Goal: Navigation & Orientation: Find specific page/section

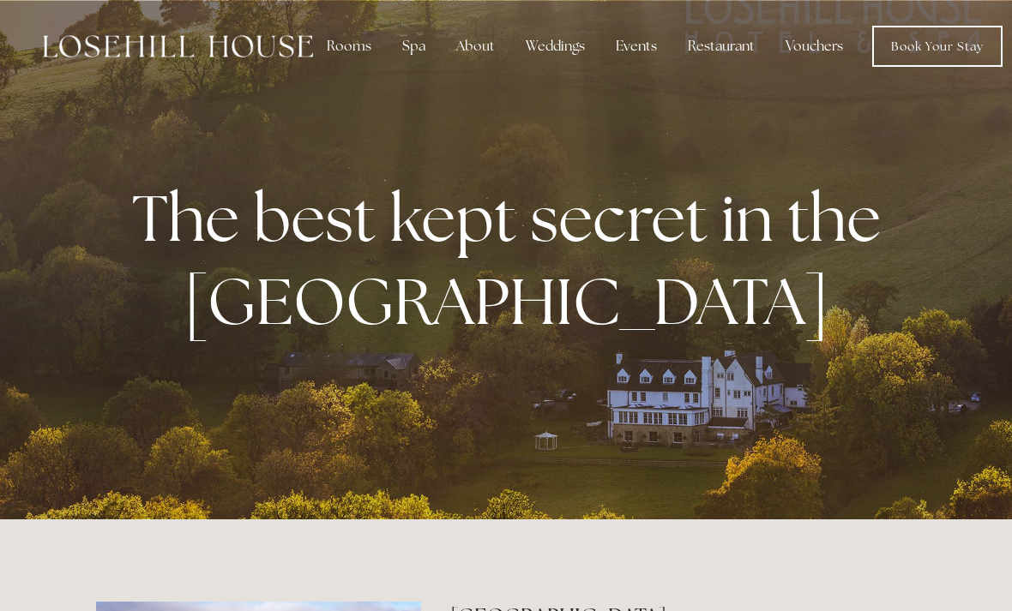
click at [347, 48] on div "Rooms" at bounding box center [349, 46] width 72 height 34
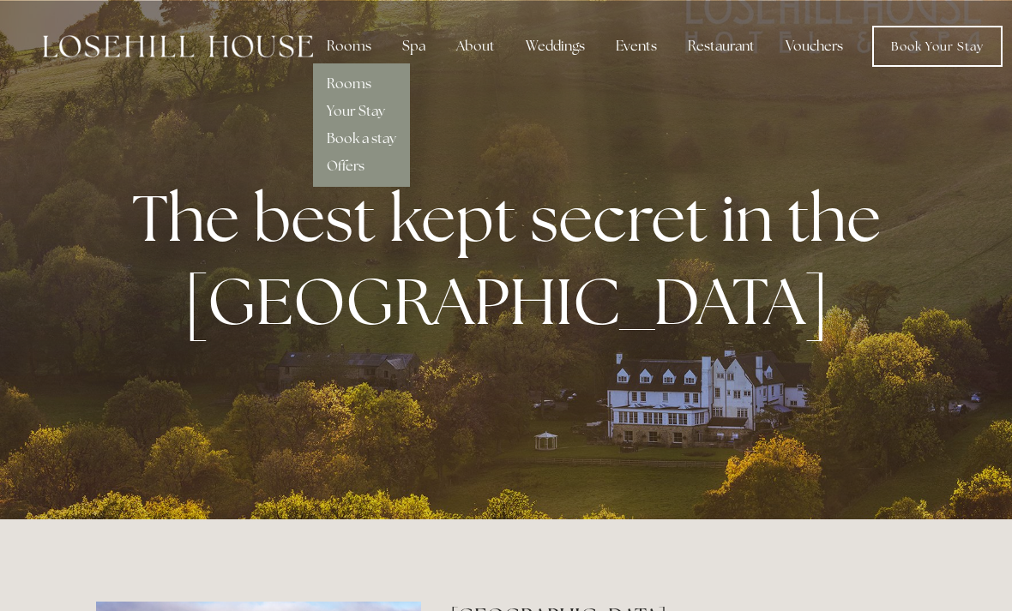
click at [357, 85] on link "Rooms" at bounding box center [349, 84] width 45 height 18
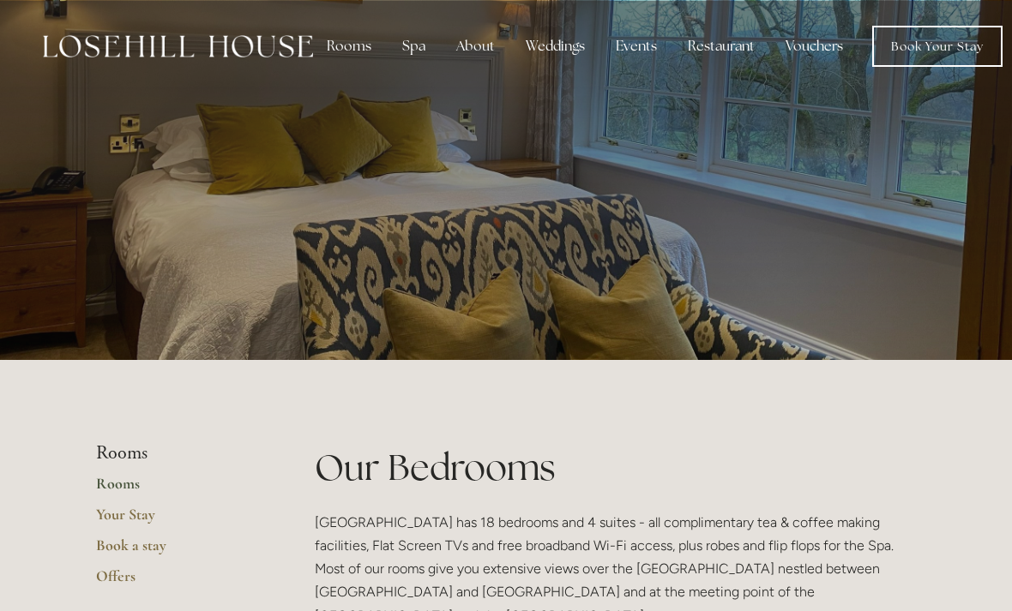
click at [934, 39] on link "Book Your Stay" at bounding box center [937, 46] width 130 height 41
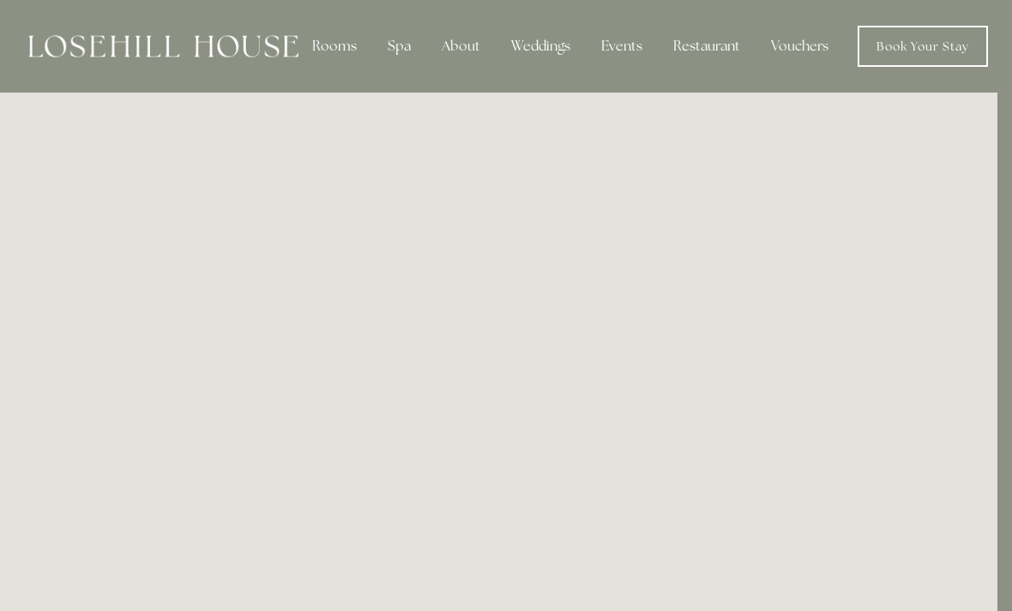
scroll to position [0, 15]
click at [458, 38] on div "About" at bounding box center [461, 46] width 66 height 34
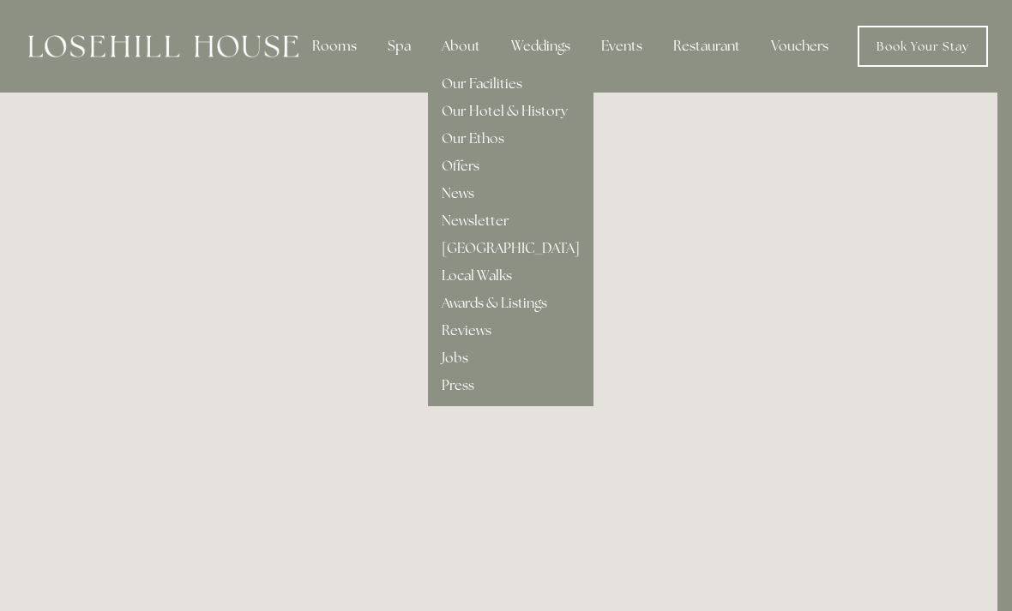
scroll to position [0, 14]
